Goal: Information Seeking & Learning: Learn about a topic

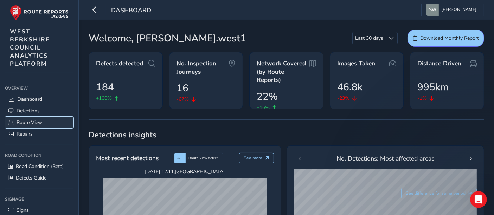
click at [37, 119] on span "Route View" at bounding box center [30, 122] width 26 height 7
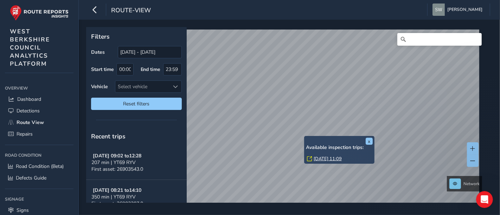
click at [321, 158] on link "[DATE] 11:09" at bounding box center [328, 159] width 28 height 6
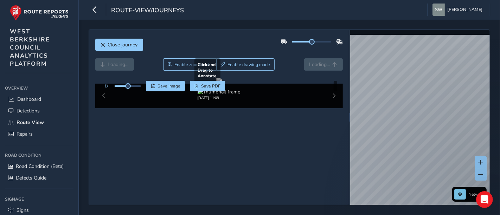
drag, startPoint x: 311, startPoint y: 120, endPoint x: 306, endPoint y: 119, distance: 4.9
click at [222, 84] on div at bounding box center [219, 81] width 6 height 6
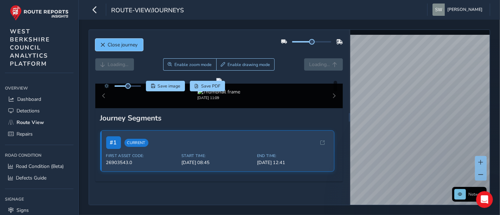
click at [124, 45] on span "Close journey" at bounding box center [123, 45] width 30 height 7
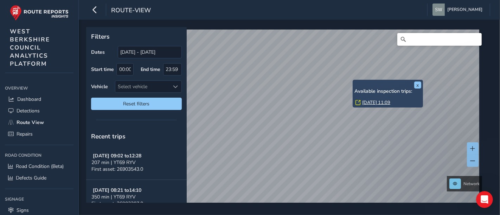
click at [367, 102] on link "[DATE] 11:09" at bounding box center [376, 103] width 28 height 6
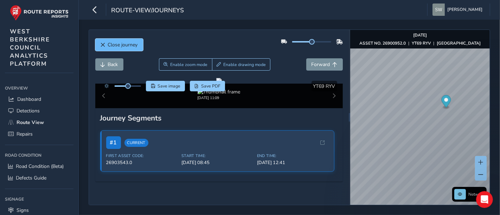
click at [137, 47] on span "Close journey" at bounding box center [123, 45] width 30 height 7
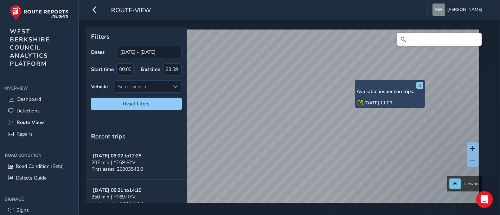
click at [355, 81] on div "x Available inspection trips: [DATE] 11:09" at bounding box center [390, 94] width 70 height 28
click at [372, 102] on link "[DATE] 11:09" at bounding box center [379, 103] width 28 height 6
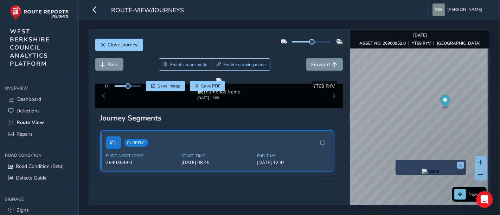
click at [422, 175] on img "Preview frame" at bounding box center [431, 172] width 18 height 6
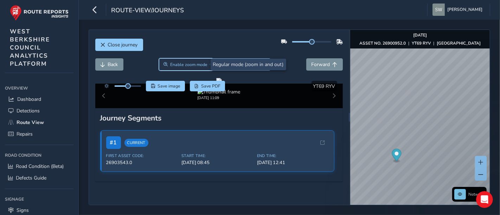
click at [182, 65] on span "Enable zoom mode" at bounding box center [188, 65] width 37 height 6
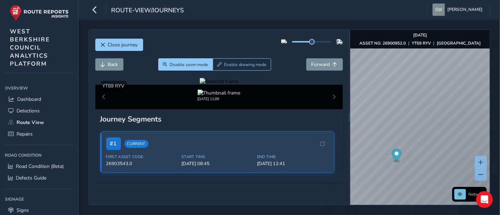
click at [238, 85] on div at bounding box center [219, 81] width 38 height 7
click at [29, 108] on span "Detections" at bounding box center [28, 111] width 23 height 7
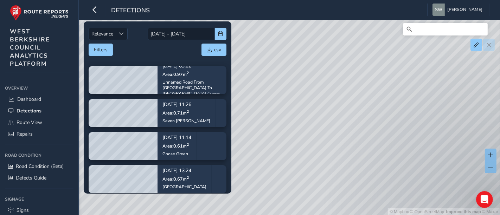
drag, startPoint x: 268, startPoint y: 71, endPoint x: 487, endPoint y: 132, distance: 226.7
click at [499, 133] on div "© Mapbox © OpenStreetMap Improve this map © Maxar" at bounding box center [250, 108] width 500 height 216
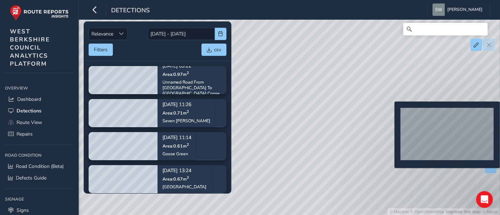
click at [391, 113] on div "© Mapbox © OpenStreetMap Improve this map © Maxar" at bounding box center [250, 108] width 500 height 216
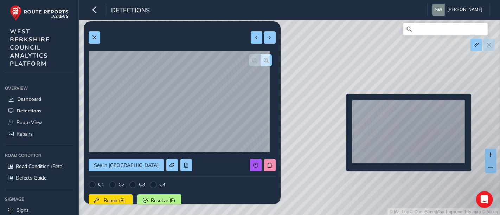
click at [342, 105] on div "© Mapbox © OpenStreetMap Improve this map © Maxar" at bounding box center [250, 108] width 500 height 216
type input "197"
type input "851"
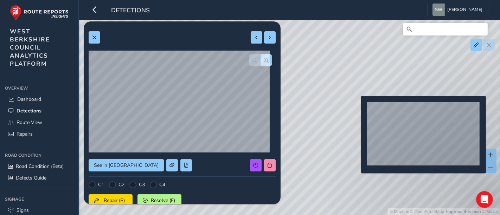
click at [358, 107] on div "© Mapbox © OpenStreetMap Improve this map © Maxar" at bounding box center [250, 108] width 500 height 216
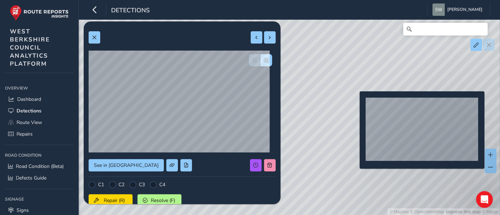
click at [356, 103] on div "© Mapbox © OpenStreetMap Improve this map © Maxar" at bounding box center [250, 108] width 500 height 216
type input "201"
type input "993"
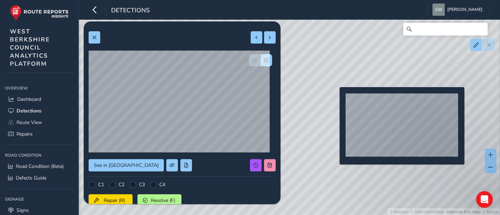
click at [336, 99] on div "© Mapbox © OpenStreetMap Improve this map © Maxar" at bounding box center [250, 108] width 500 height 216
type input "205"
type input "816"
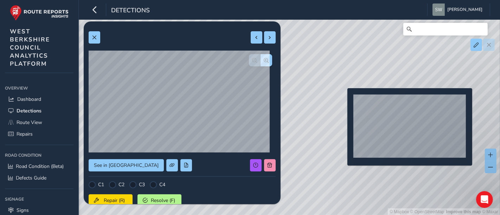
click at [343, 100] on div "© Mapbox © OpenStreetMap Improve this map © Maxar" at bounding box center [250, 108] width 500 height 216
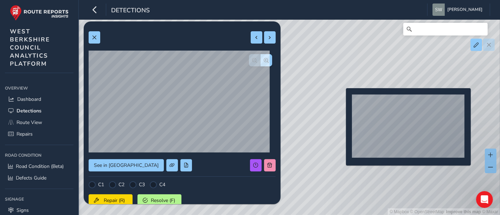
type input "194"
type input "747"
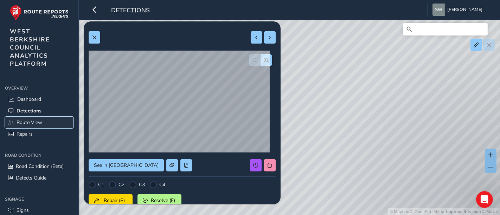
click at [37, 123] on span "Route View" at bounding box center [30, 122] width 26 height 7
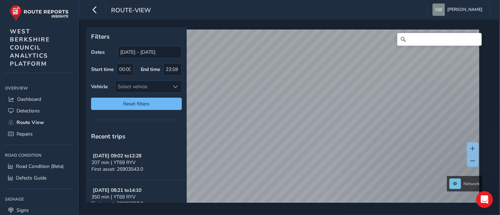
click at [342, 124] on div "Filters Dates [DATE] - [DATE] Start time 00:00 End time 23:59 Vehicle Select ve…" at bounding box center [287, 115] width 402 height 176
